Goal: Use online tool/utility: Utilize a website feature to perform a specific function

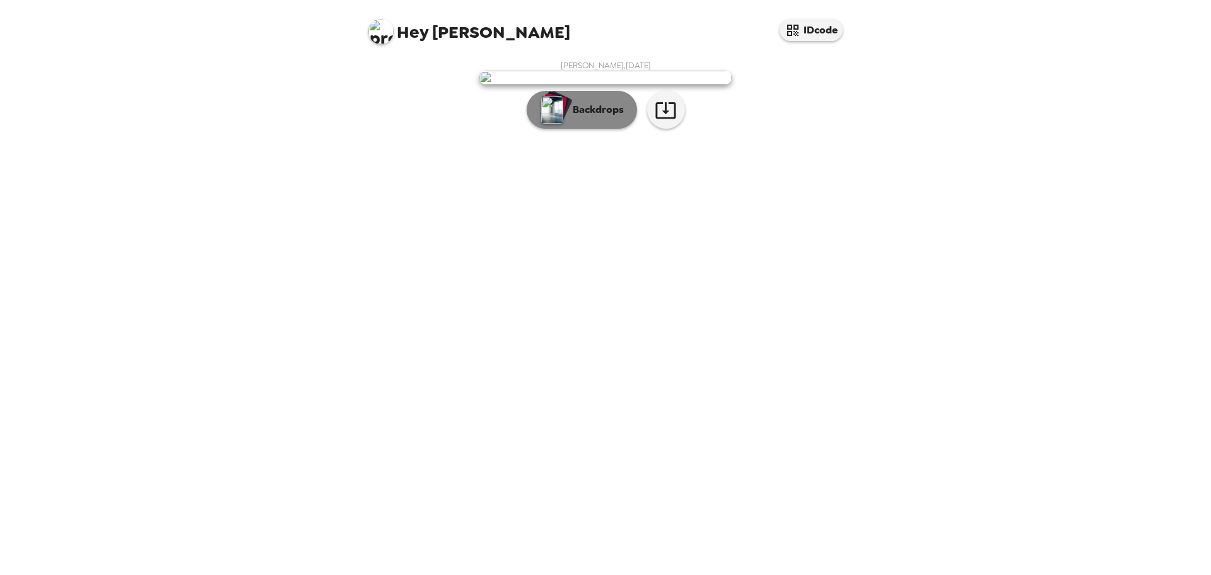
click at [594, 117] on p "Backdrops" at bounding box center [595, 109] width 57 height 15
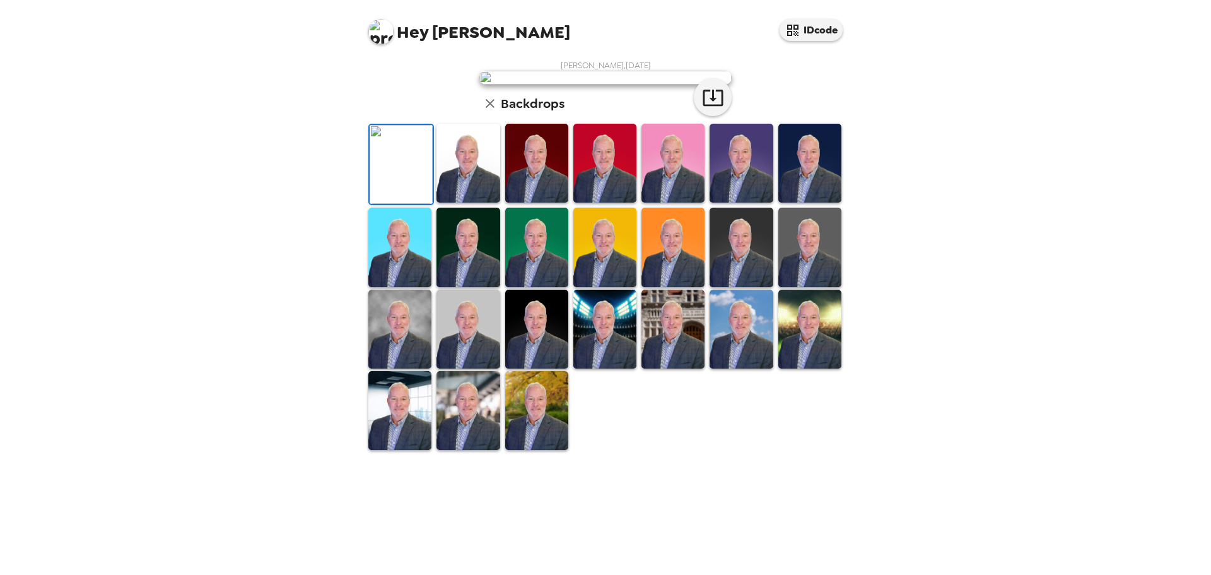
click at [810, 203] on img at bounding box center [810, 163] width 63 height 79
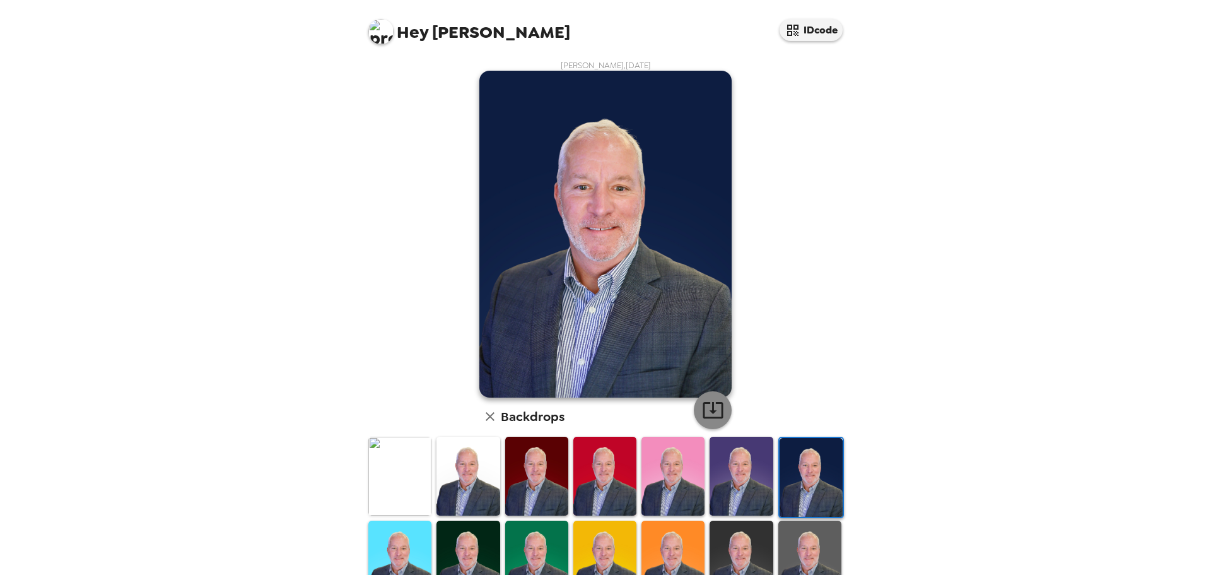
click at [709, 411] on icon "button" at bounding box center [713, 410] width 20 height 16
click at [748, 539] on img at bounding box center [741, 560] width 63 height 79
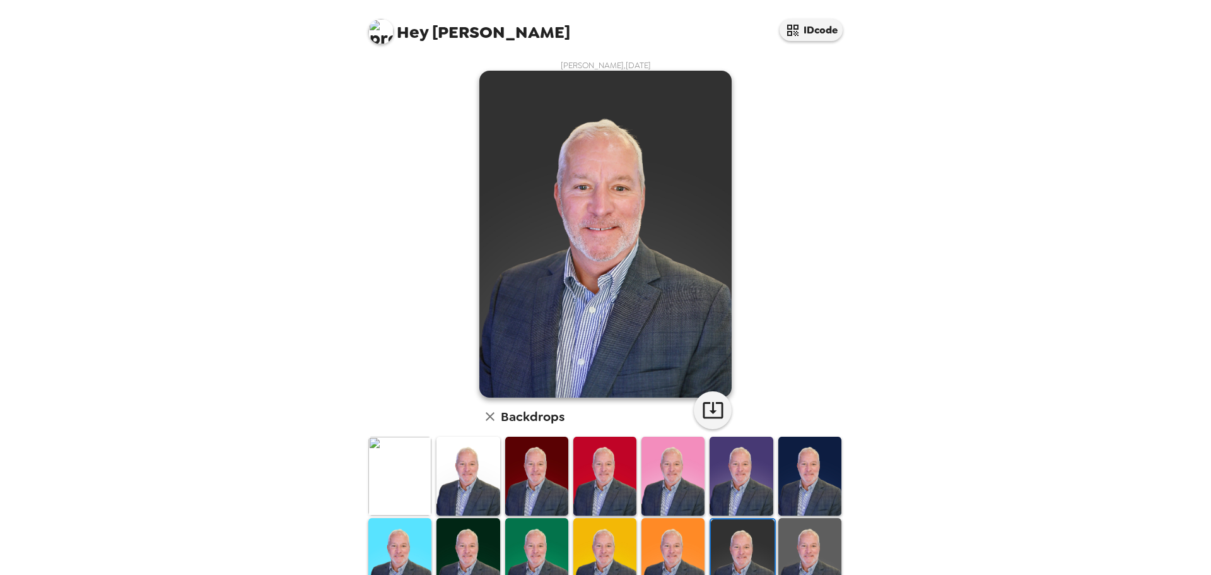
click at [397, 487] on img at bounding box center [399, 476] width 63 height 79
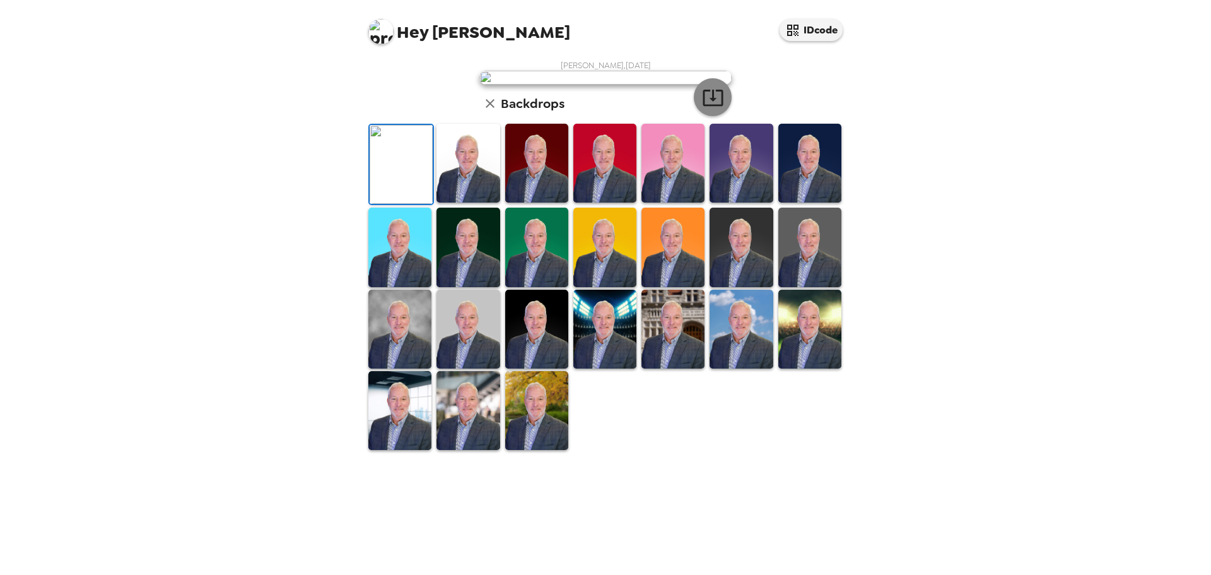
click at [706, 106] on icon "button" at bounding box center [713, 98] width 20 height 16
